Goal: Find specific page/section: Find specific page/section

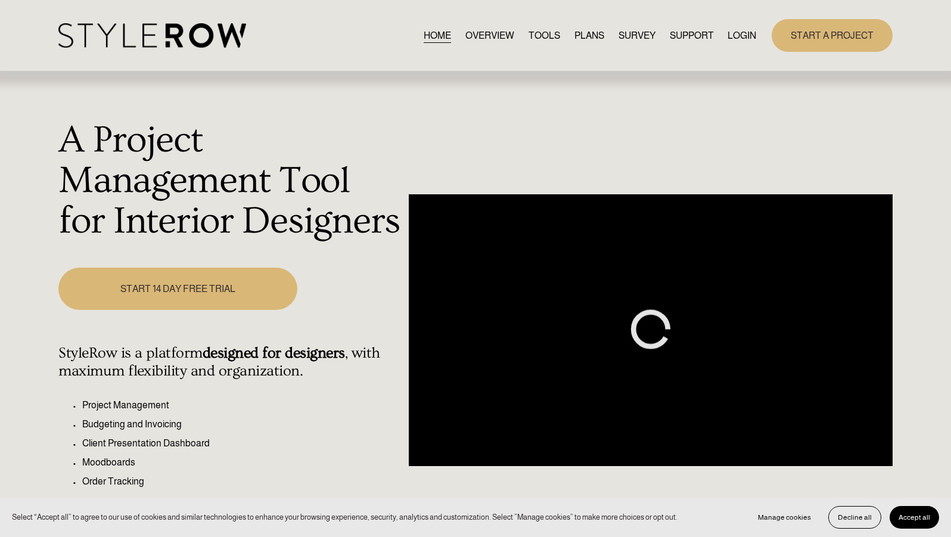
click at [731, 38] on link "LOGIN" at bounding box center [741, 35] width 29 height 16
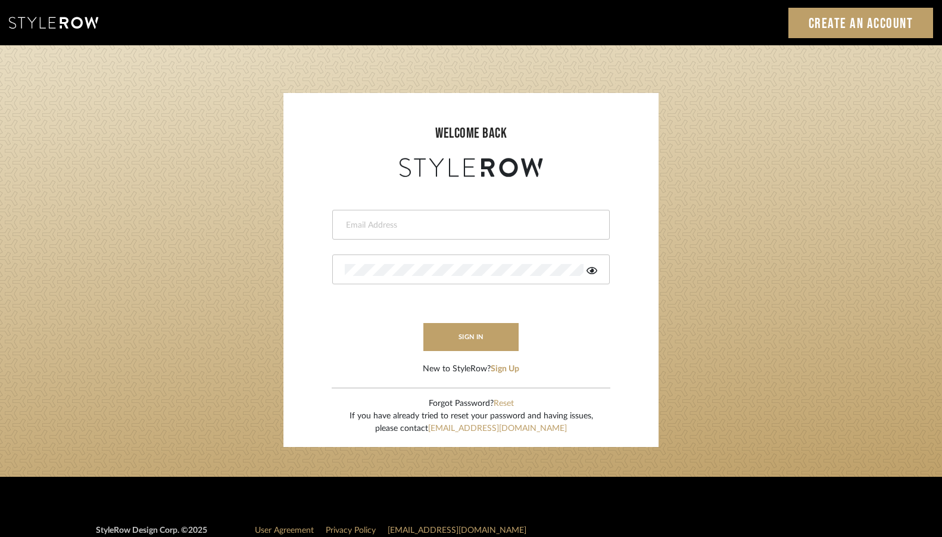
type input "[PERSON_NAME][EMAIL_ADDRESS][DOMAIN_NAME]"
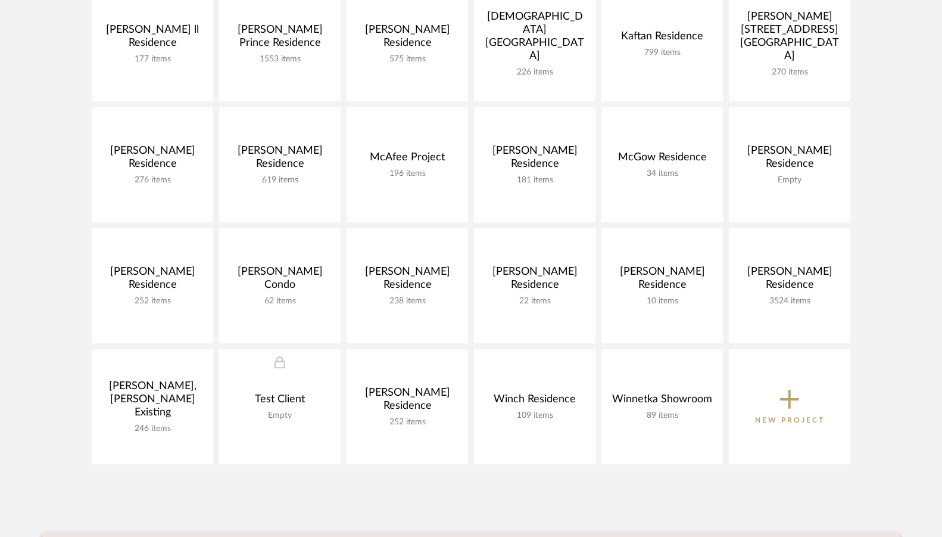
scroll to position [863, 0]
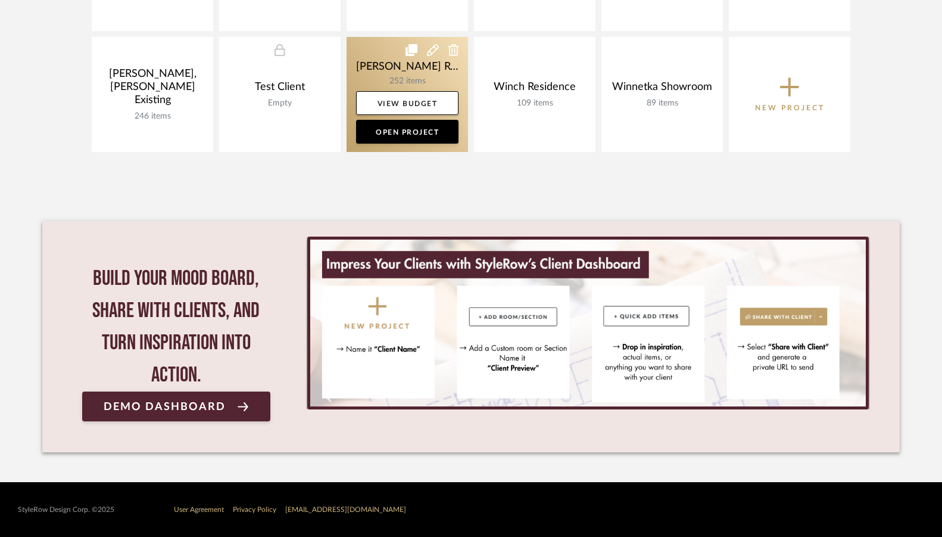
click at [393, 57] on link at bounding box center [408, 94] width 122 height 115
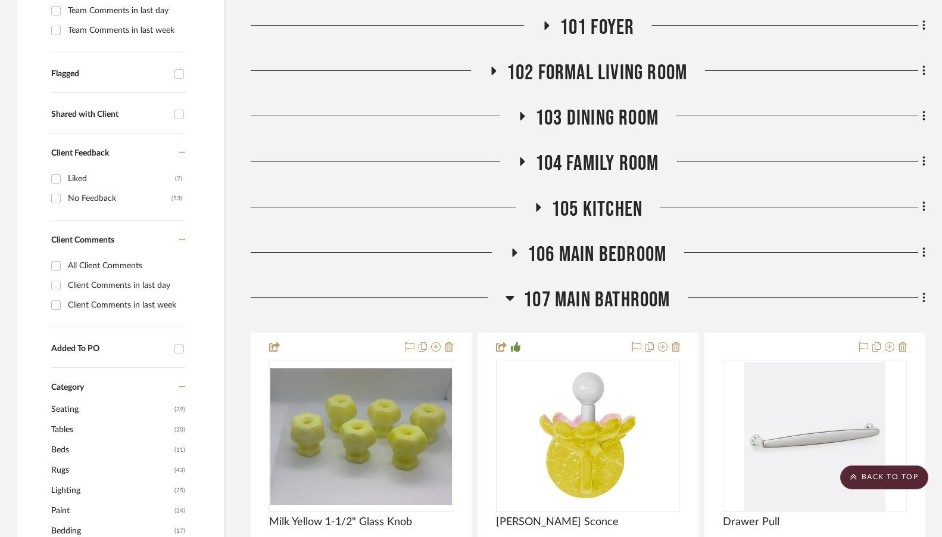
scroll to position [597, 0]
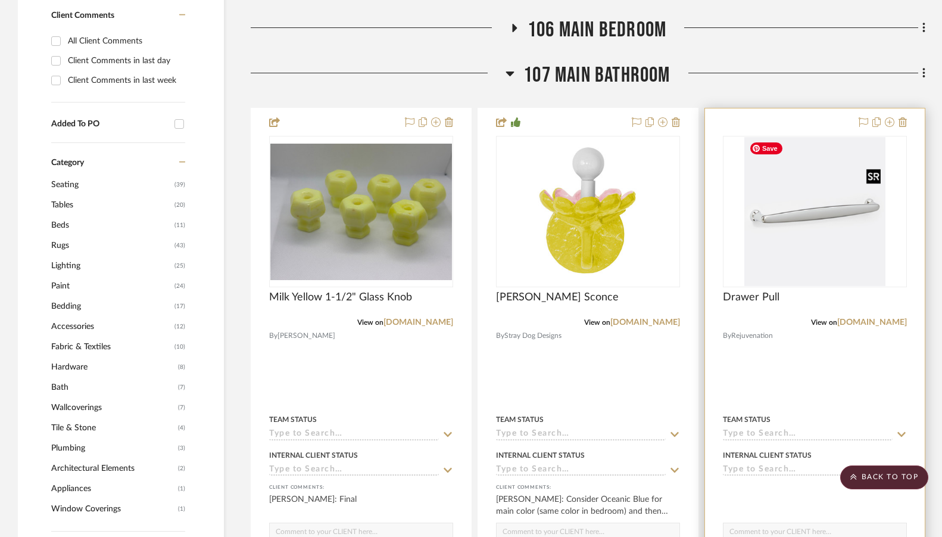
click at [0, 0] on img at bounding box center [0, 0] width 0 height 0
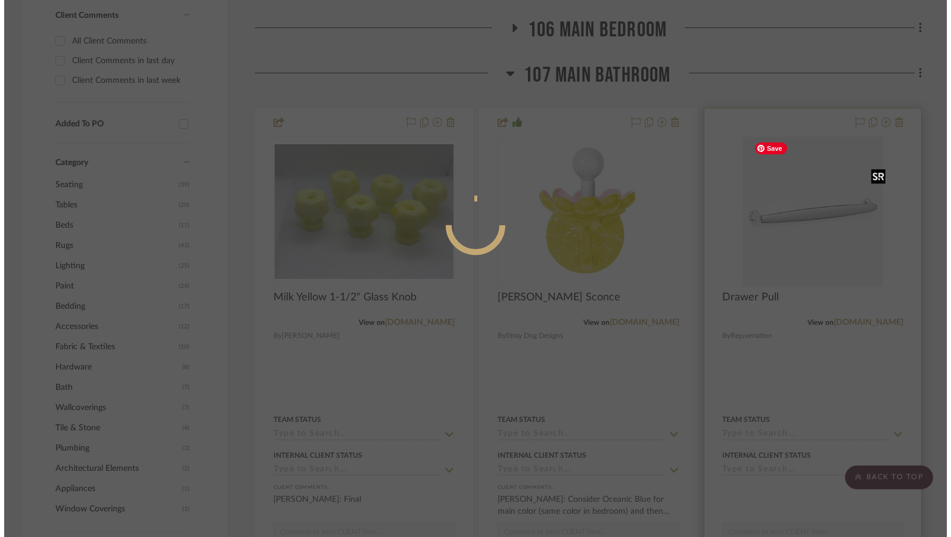
scroll to position [0, 0]
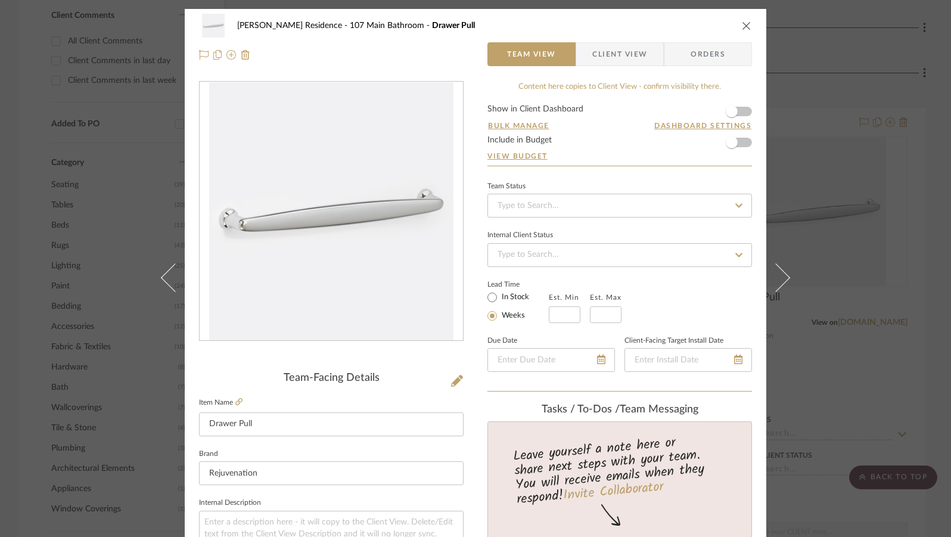
click at [742, 28] on icon "close" at bounding box center [747, 26] width 10 height 10
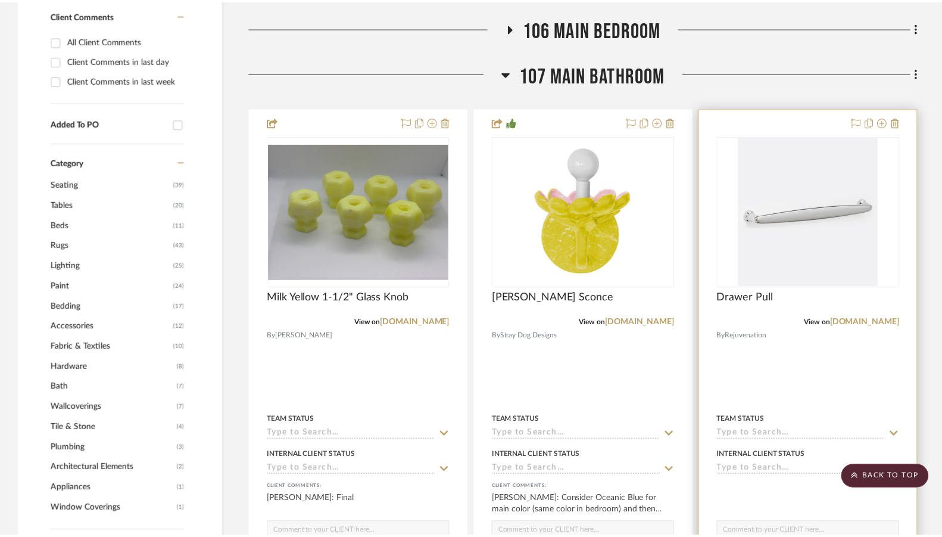
scroll to position [597, 0]
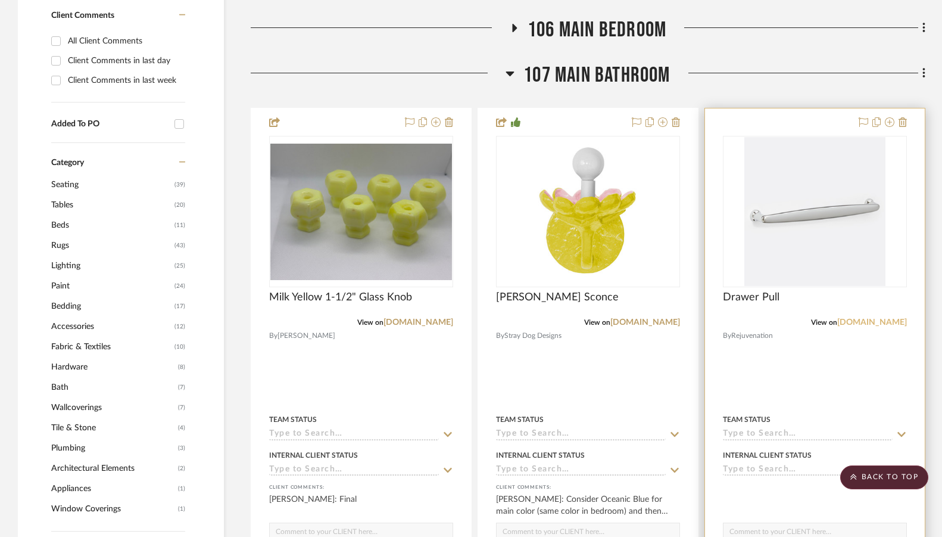
click at [868, 321] on link "[DOMAIN_NAME]" at bounding box center [872, 322] width 70 height 8
